Goal: Task Accomplishment & Management: Manage account settings

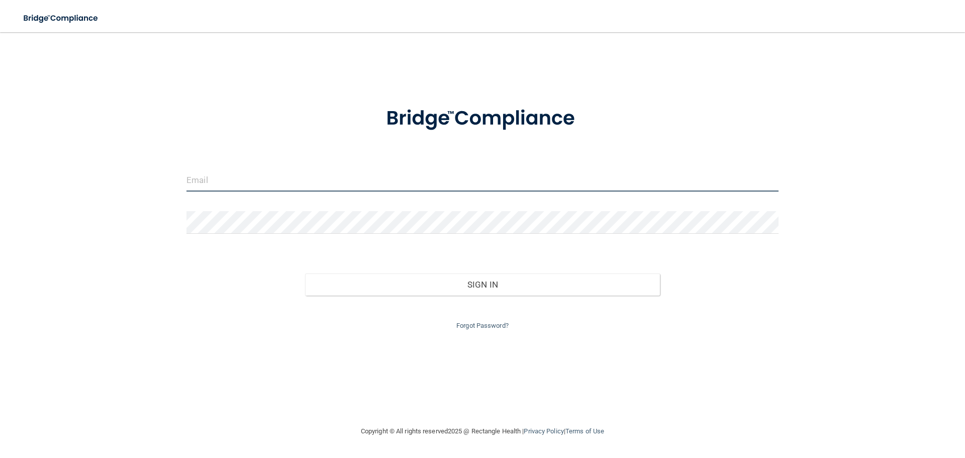
click at [241, 180] on input "email" at bounding box center [483, 180] width 592 height 23
type input "[EMAIL_ADDRESS][DOMAIN_NAME]"
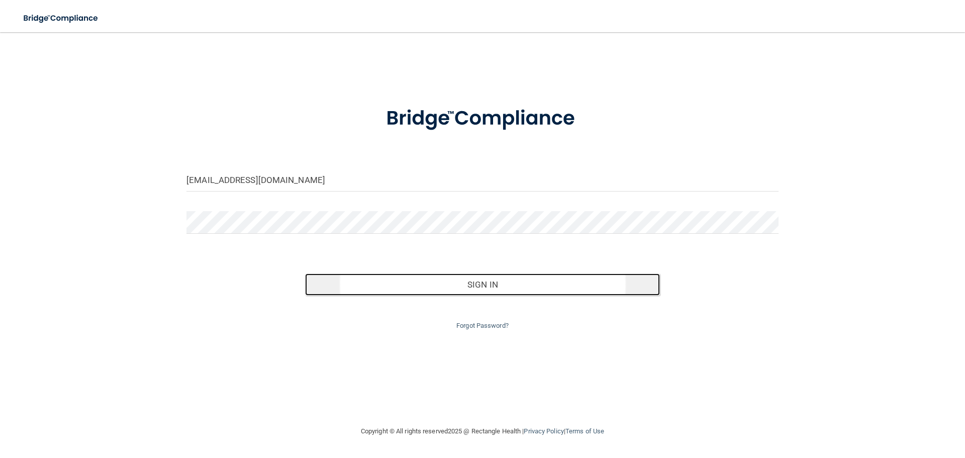
click at [452, 290] on button "Sign In" at bounding box center [482, 285] width 355 height 22
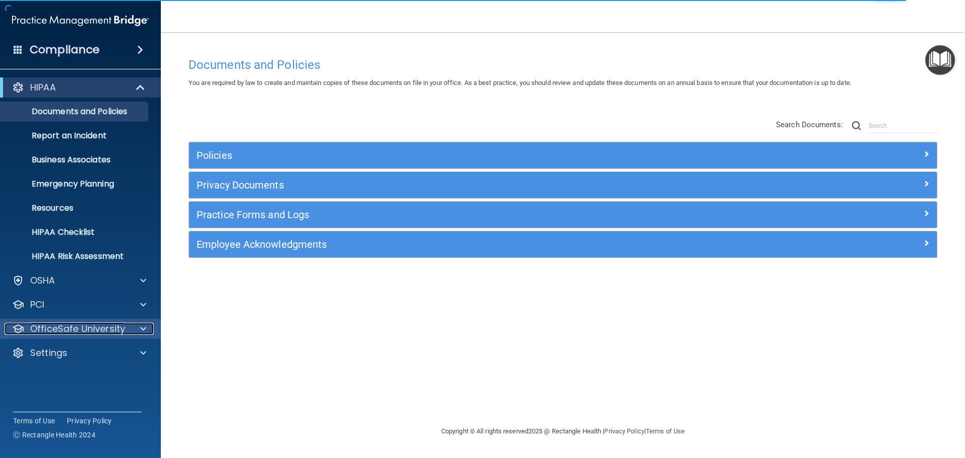
click at [139, 329] on div at bounding box center [141, 329] width 25 height 12
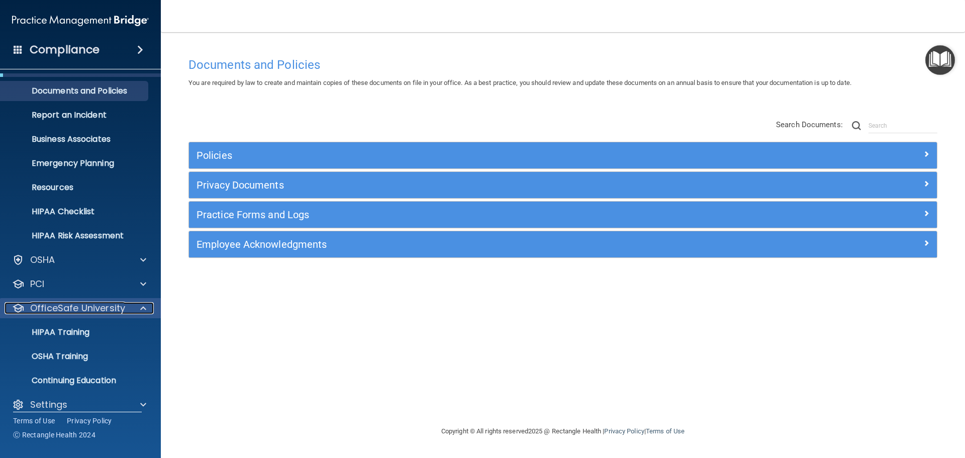
scroll to position [32, 0]
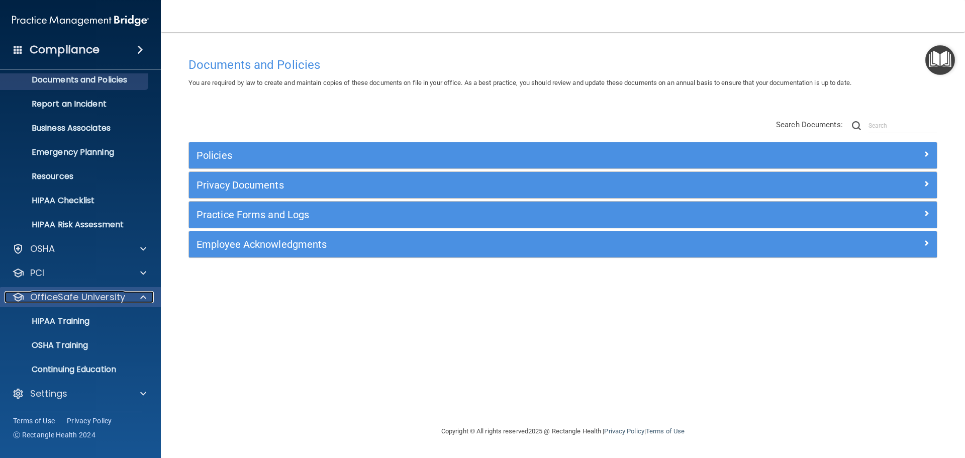
click at [141, 293] on span at bounding box center [143, 297] width 6 height 12
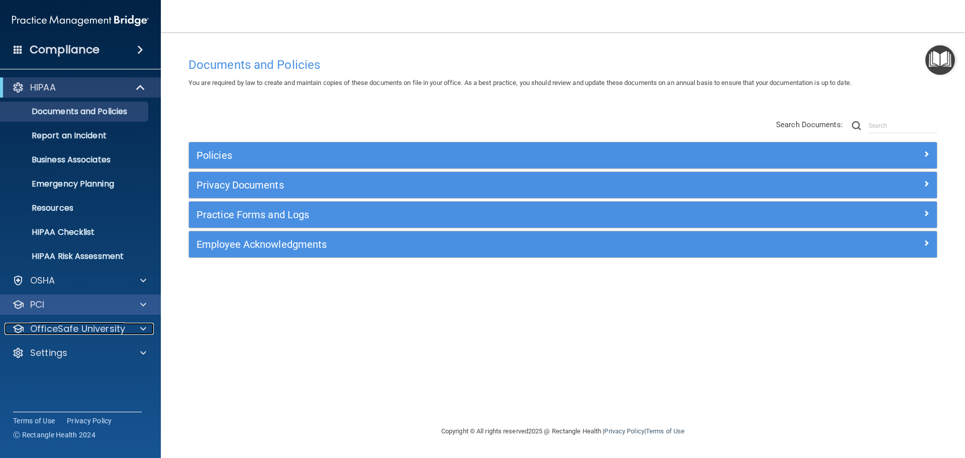
scroll to position [0, 0]
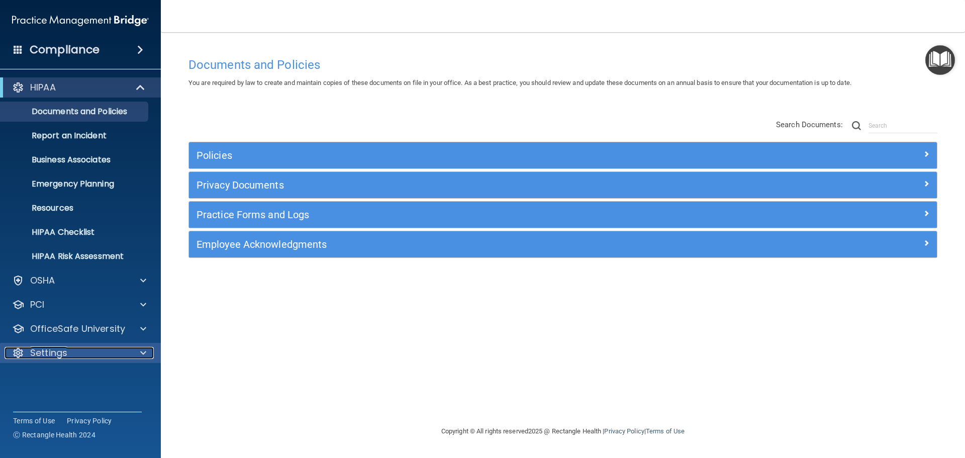
click at [153, 353] on div at bounding box center [141, 353] width 25 height 12
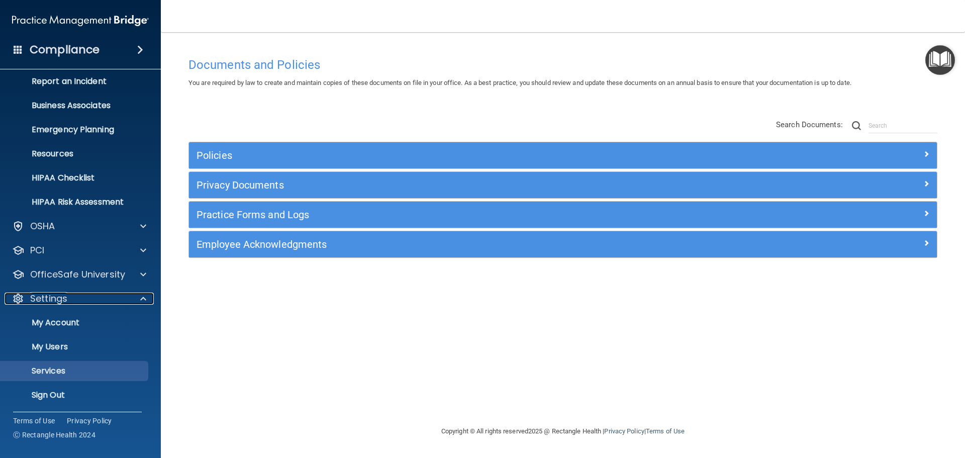
scroll to position [56, 0]
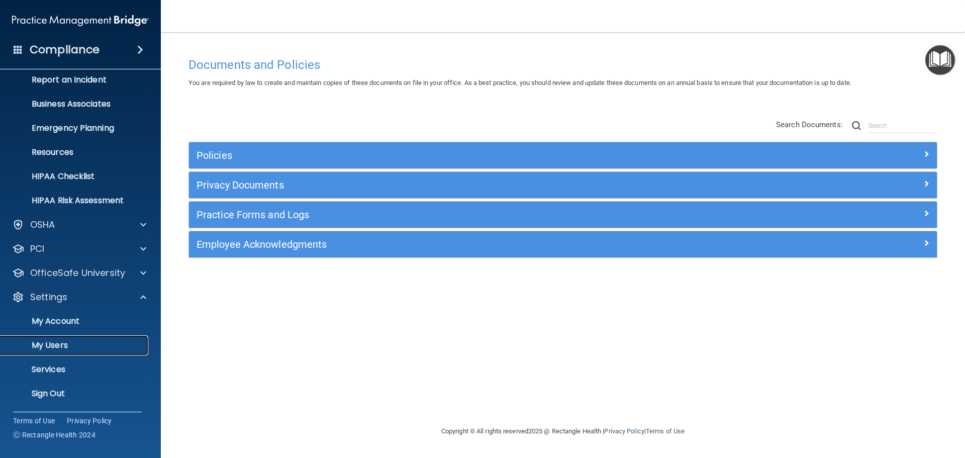
click at [69, 339] on link "My Users" at bounding box center [69, 345] width 158 height 20
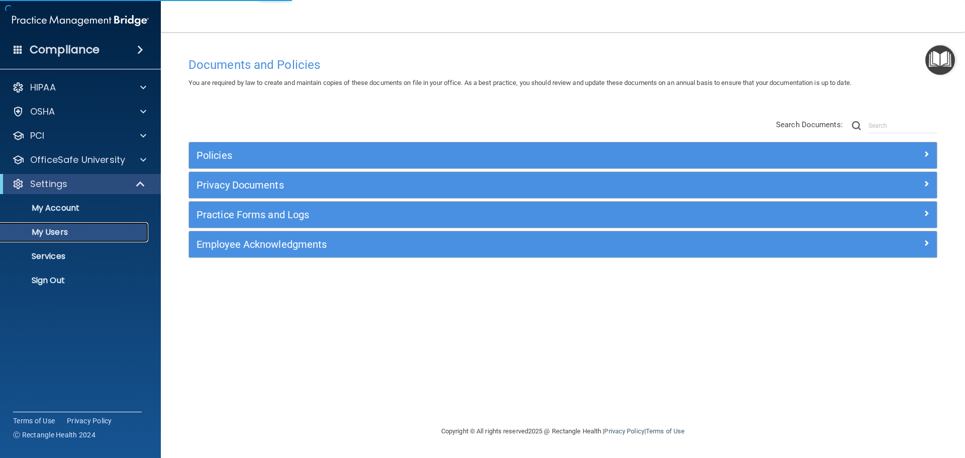
select select "20"
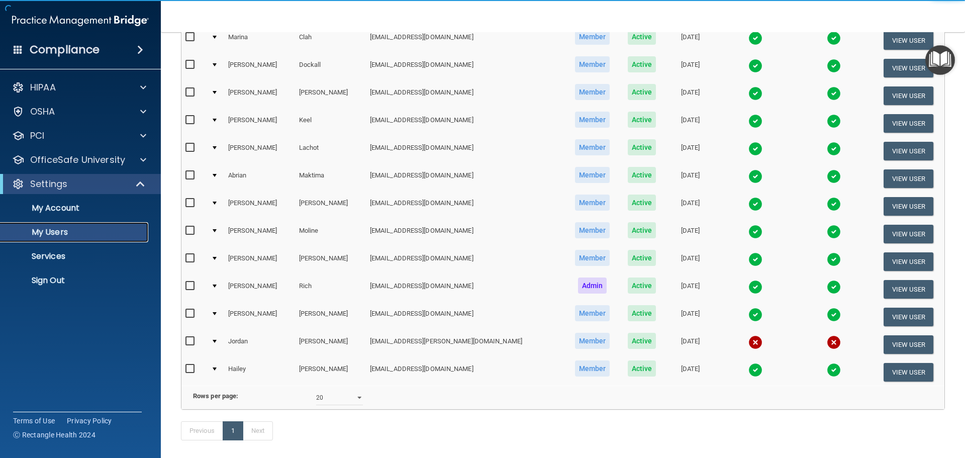
scroll to position [151, 0]
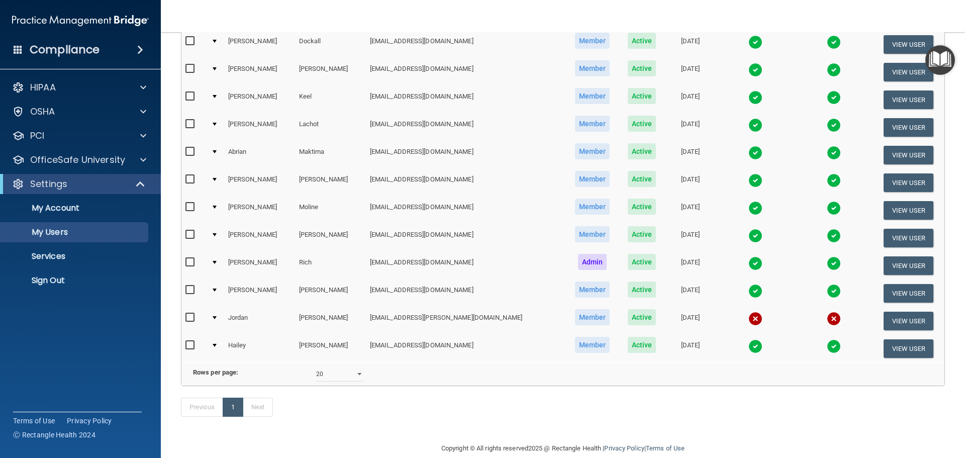
click at [190, 318] on input "checkbox" at bounding box center [192, 318] width 12 height 8
checkbox input "true"
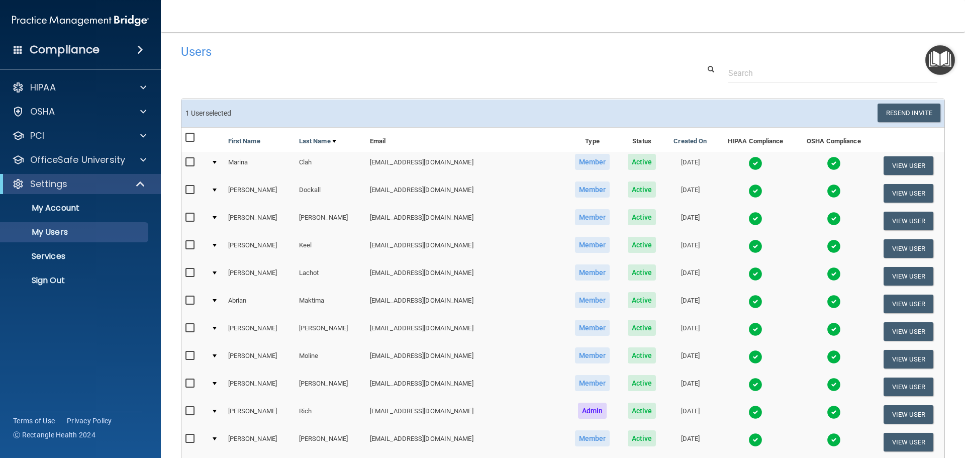
scroll to position [0, 0]
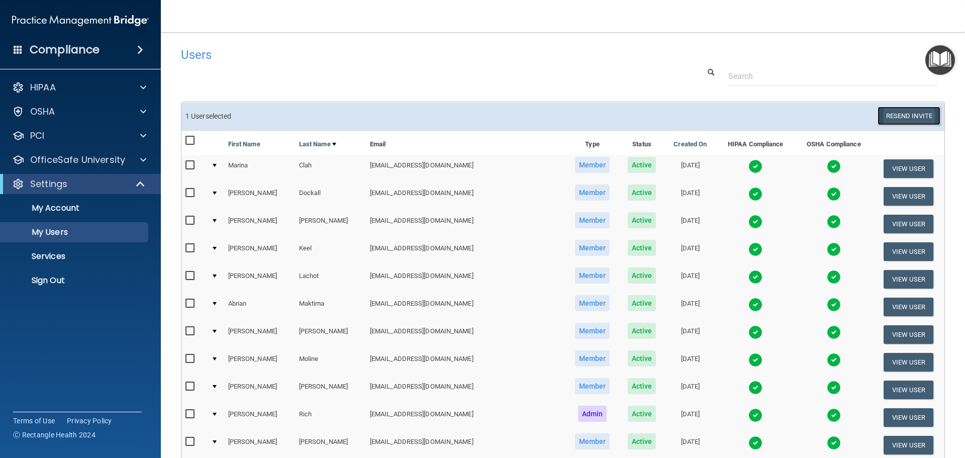
click at [892, 118] on button "Resend Invite" at bounding box center [909, 116] width 63 height 19
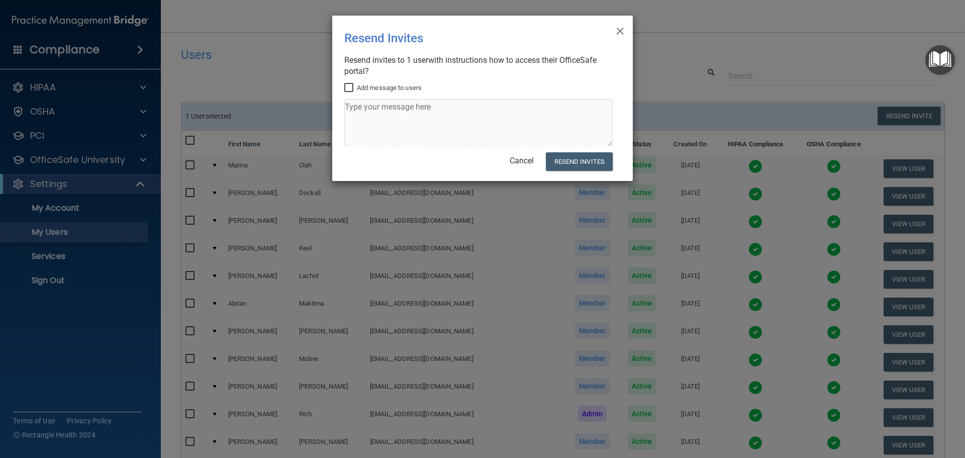
click at [348, 87] on input "Add message to users" at bounding box center [350, 88] width 12 height 8
checkbox input "true"
click at [442, 107] on textarea at bounding box center [478, 122] width 269 height 47
type textarea "Hello there! These were supposed to be done in July, sir"
click at [581, 164] on button "Resend Invites" at bounding box center [579, 161] width 67 height 19
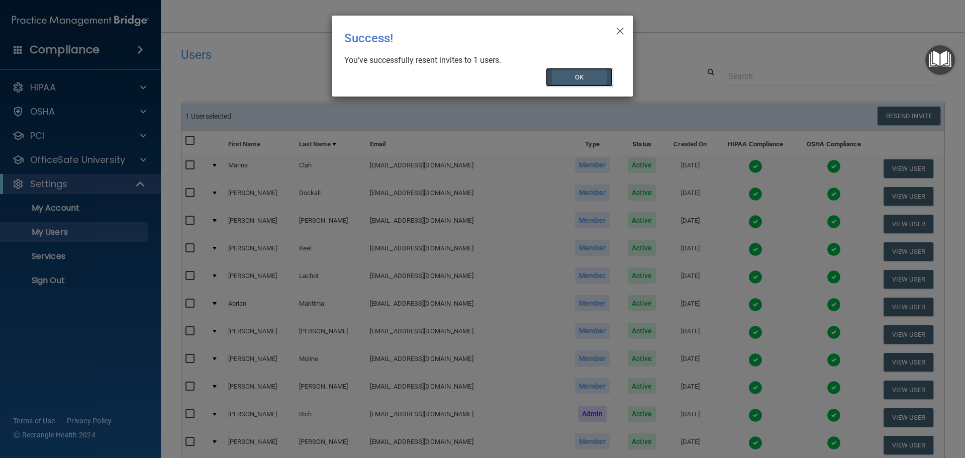
click at [569, 75] on button "OK" at bounding box center [579, 77] width 67 height 19
